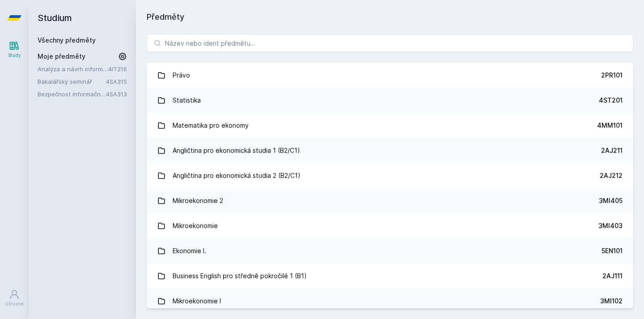
click at [183, 43] on div "[PERSON_NAME] dostávat tipy ohledně studia, nových testů, hodnocení učitelů a p…" at bounding box center [322, 40] width 644 height 80
click at [187, 43] on div "[PERSON_NAME] dostávat tipy ohledně studia, nových testů, hodnocení učitelů a p…" at bounding box center [322, 40] width 644 height 80
click at [325, 55] on button "Ne" at bounding box center [324, 58] width 32 height 22
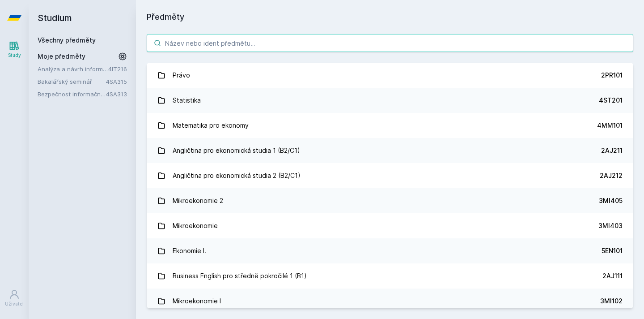
click at [313, 43] on input "search" at bounding box center [390, 43] width 487 height 18
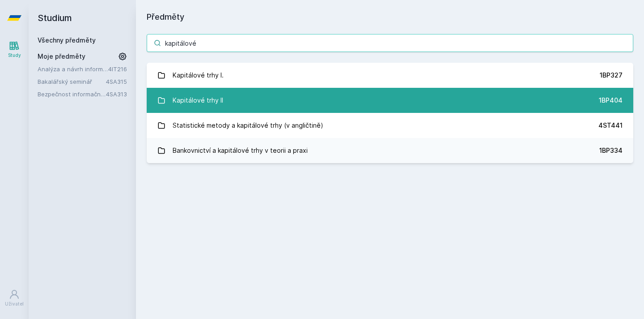
type input "kapitálové"
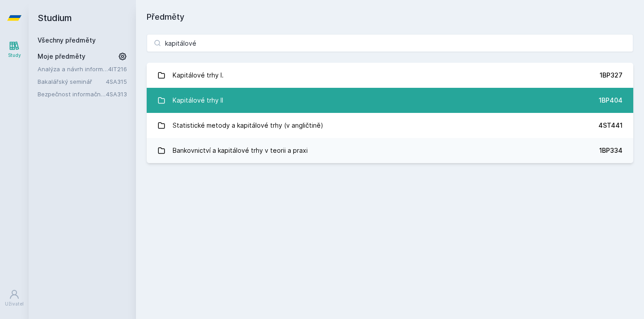
click at [256, 107] on link "Kapitálové trhy II 1BP404" at bounding box center [390, 100] width 487 height 25
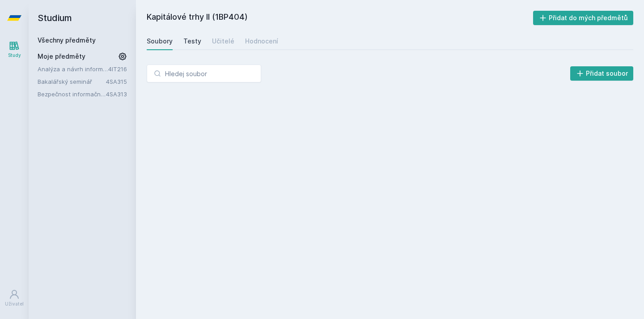
click at [194, 42] on div "Testy" at bounding box center [192, 41] width 18 height 9
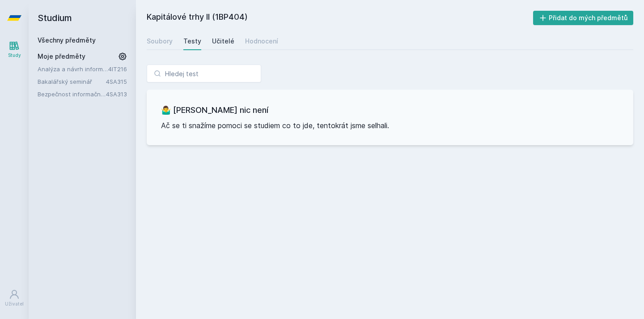
click at [225, 43] on div "Učitelé" at bounding box center [223, 41] width 22 height 9
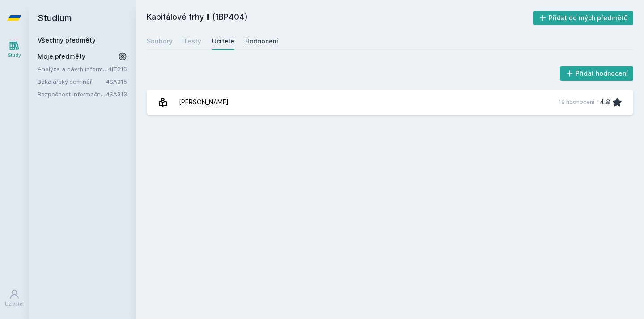
click at [251, 43] on div "Hodnocení" at bounding box center [261, 41] width 33 height 9
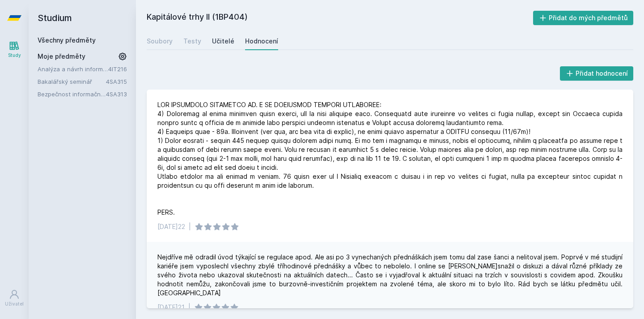
click at [225, 44] on div "Učitelé" at bounding box center [223, 41] width 22 height 9
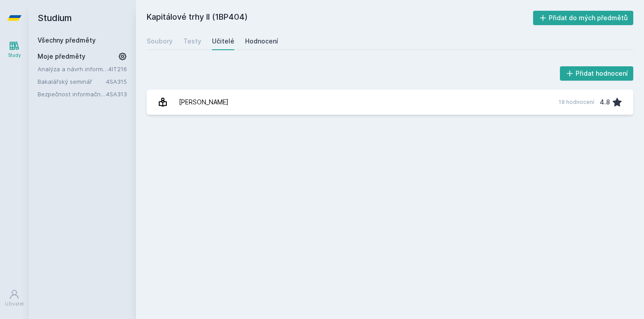
click at [247, 41] on div "Hodnocení" at bounding box center [261, 41] width 33 height 9
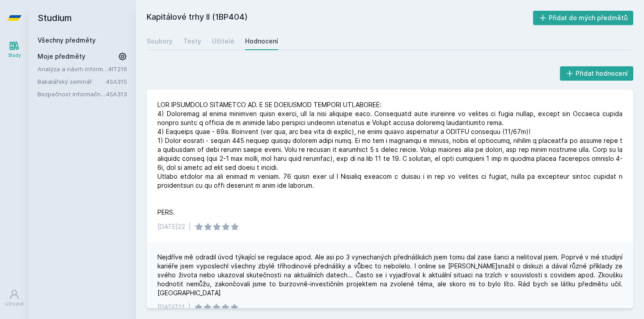
click at [255, 68] on div "Přidat hodnocení" at bounding box center [390, 73] width 487 height 18
click at [201, 38] on div "Soubory Testy Učitelé Hodnocení" at bounding box center [390, 41] width 487 height 18
click at [217, 38] on div "Učitelé" at bounding box center [223, 41] width 22 height 9
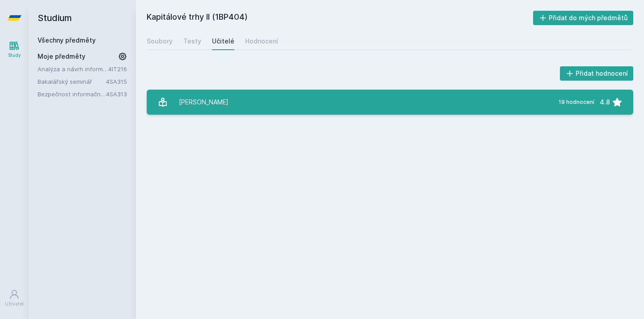
click at [213, 99] on div "[PERSON_NAME]" at bounding box center [204, 102] width 50 height 18
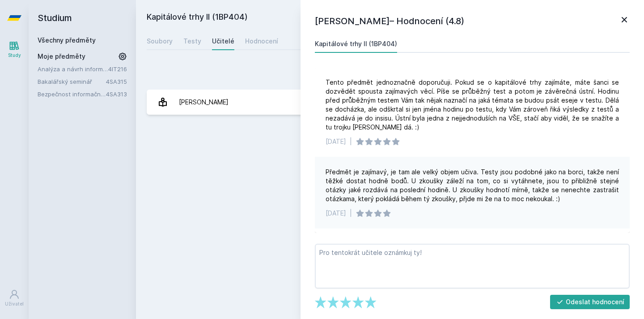
click at [621, 20] on icon at bounding box center [624, 19] width 11 height 11
